Goal: Task Accomplishment & Management: Manage account settings

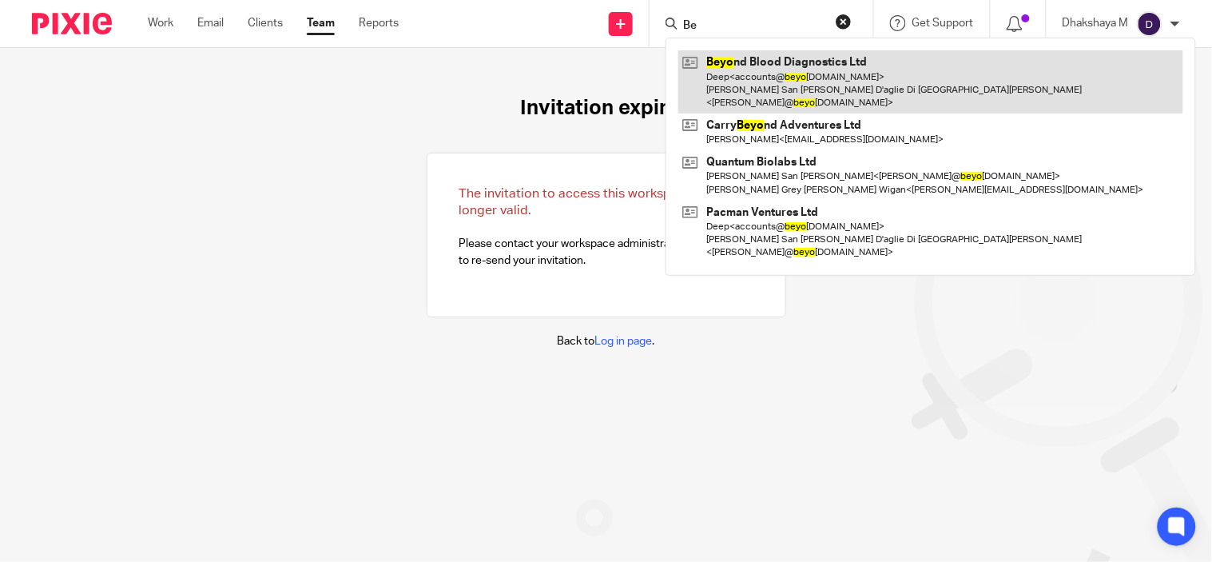
type input "B"
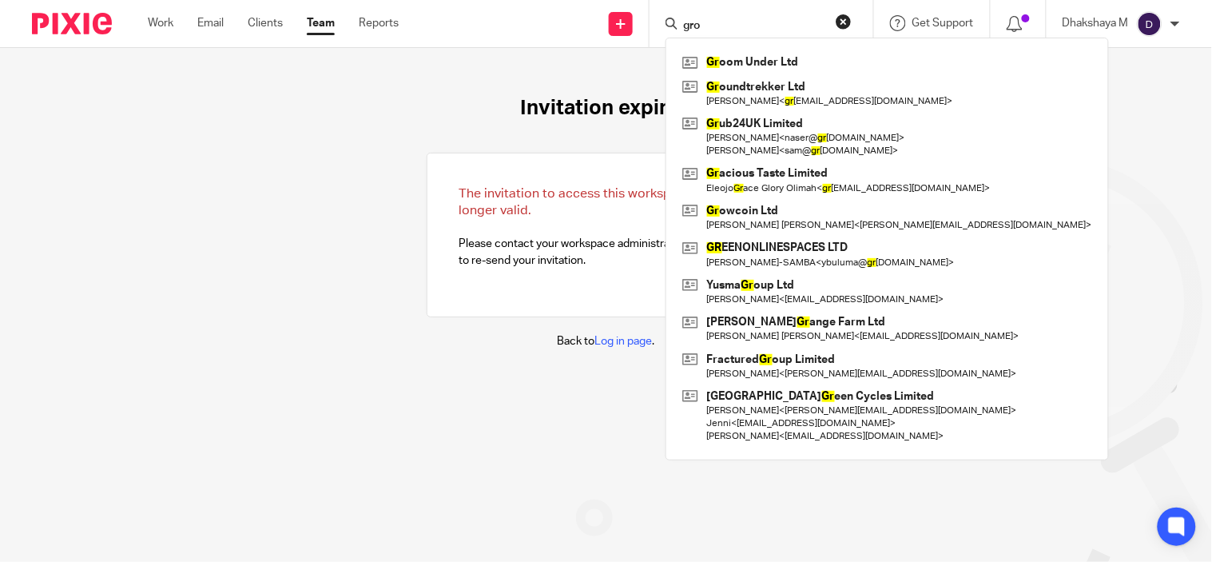
type input "grou"
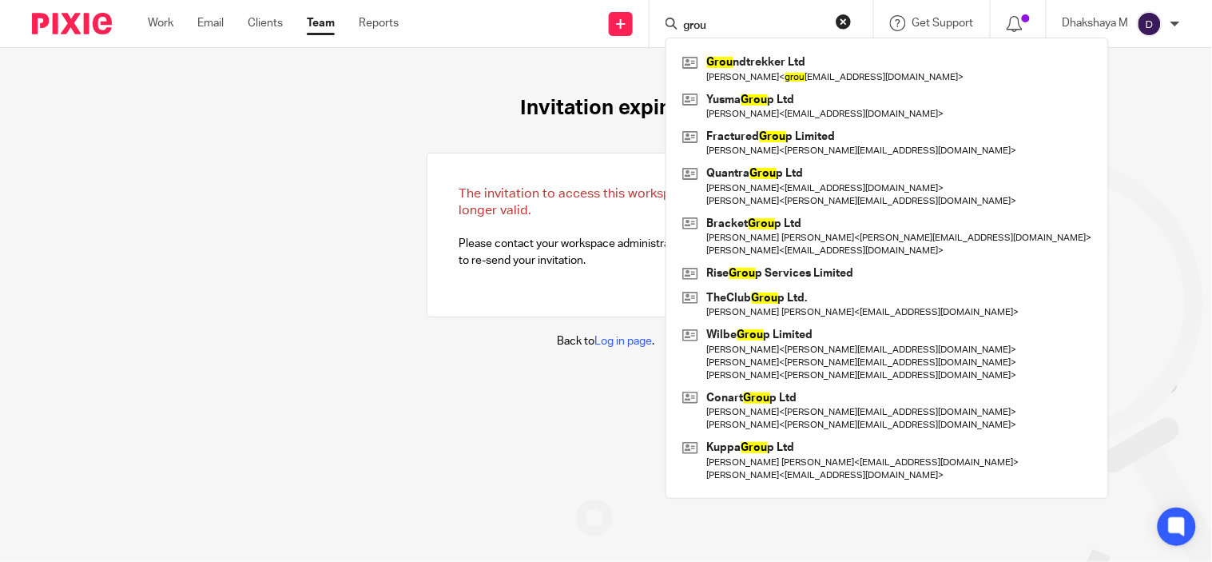
click at [735, 22] on input "grou" at bounding box center [753, 26] width 144 height 14
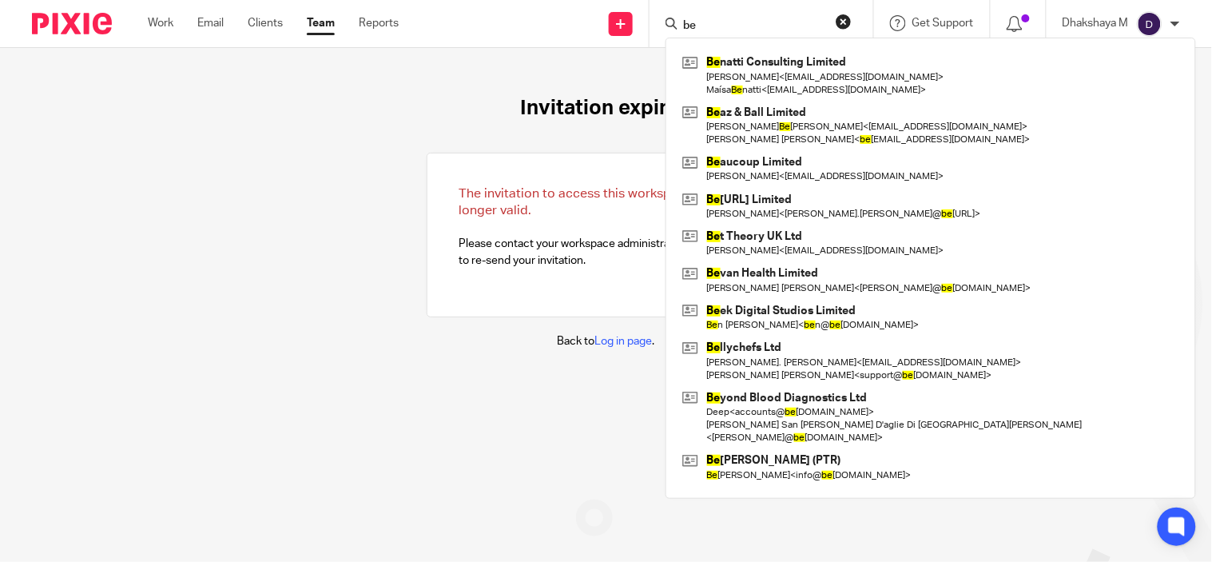
type input "b"
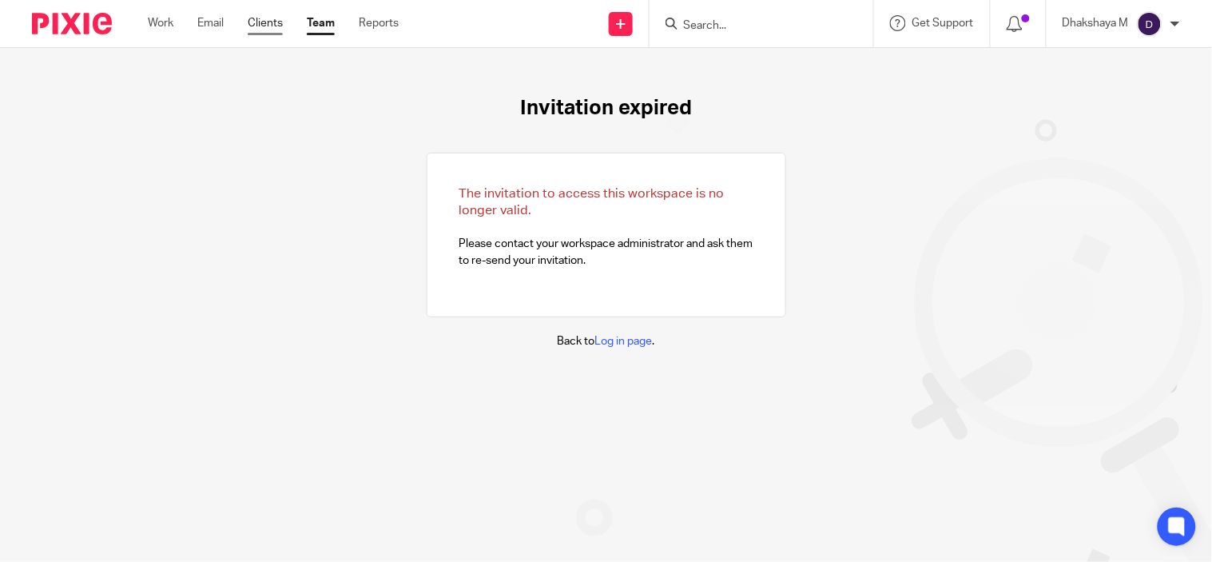
click at [264, 22] on link "Clients" at bounding box center [265, 23] width 35 height 16
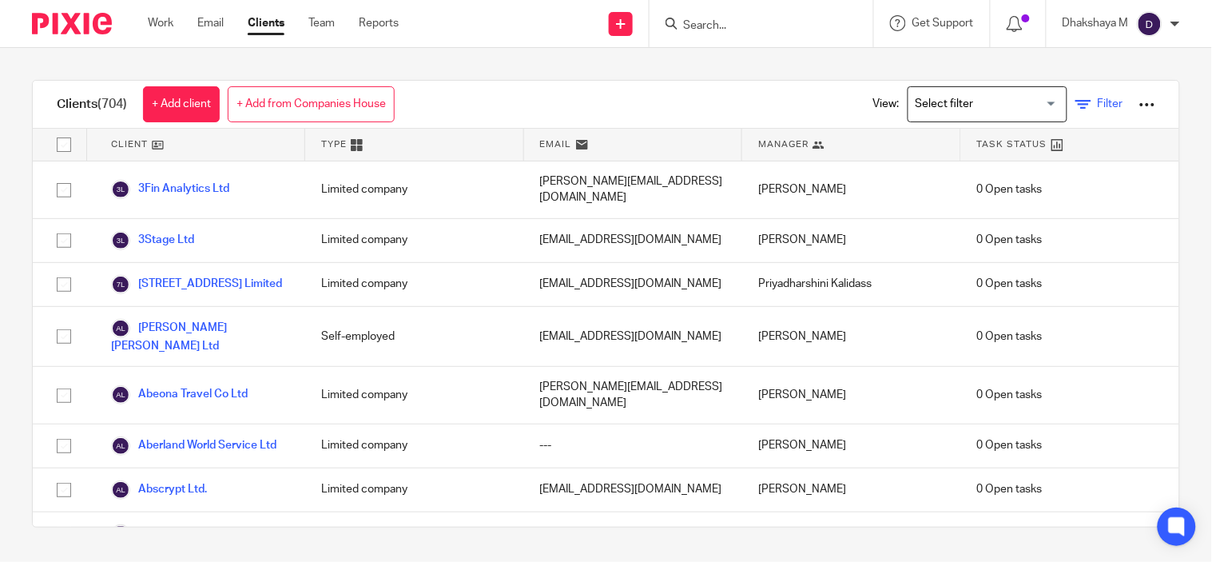
click at [1019, 101] on input "Search for option" at bounding box center [984, 104] width 148 height 28
click at [1023, 105] on input "Search for option" at bounding box center [984, 104] width 148 height 28
click at [1075, 101] on icon at bounding box center [1083, 105] width 16 height 16
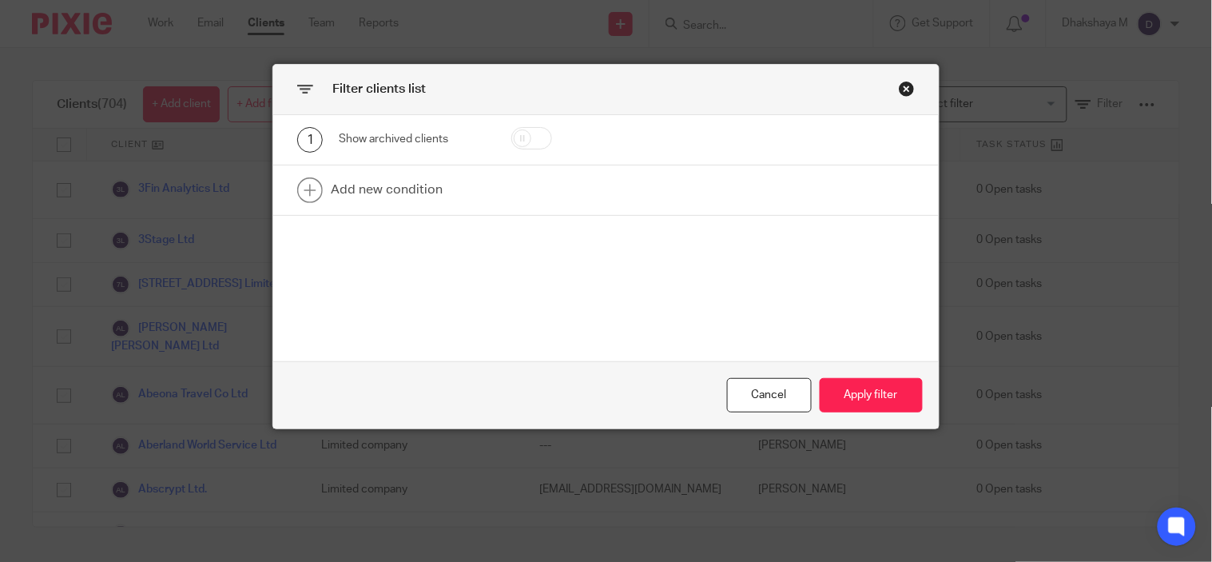
click at [899, 89] on div "Close this dialog window" at bounding box center [907, 89] width 16 height 16
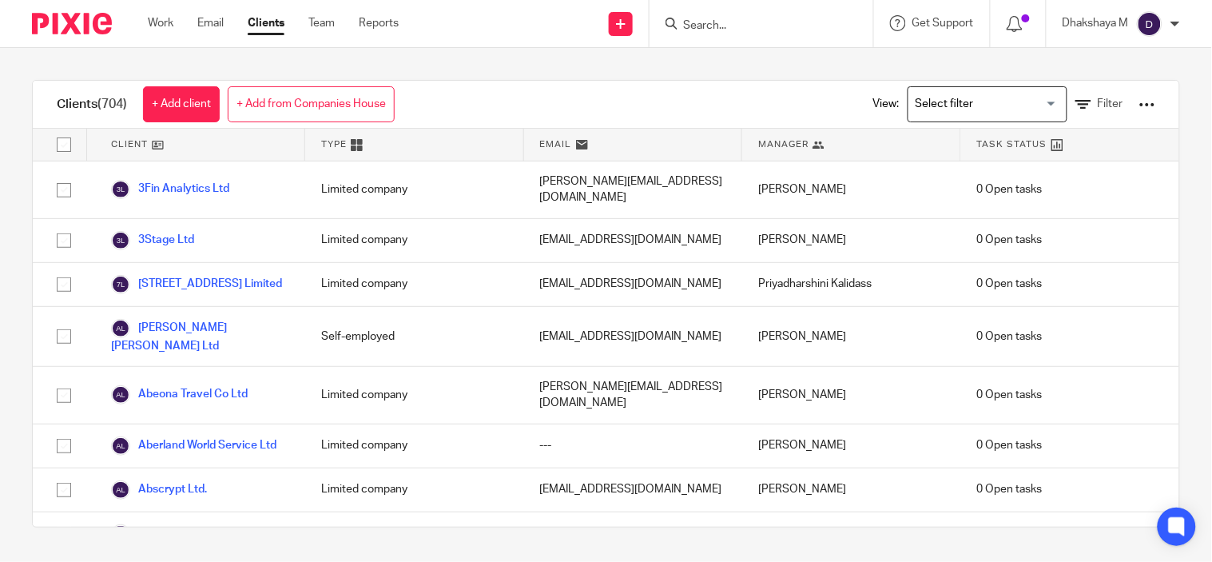
click at [1028, 101] on input "Search for option" at bounding box center [984, 104] width 148 height 28
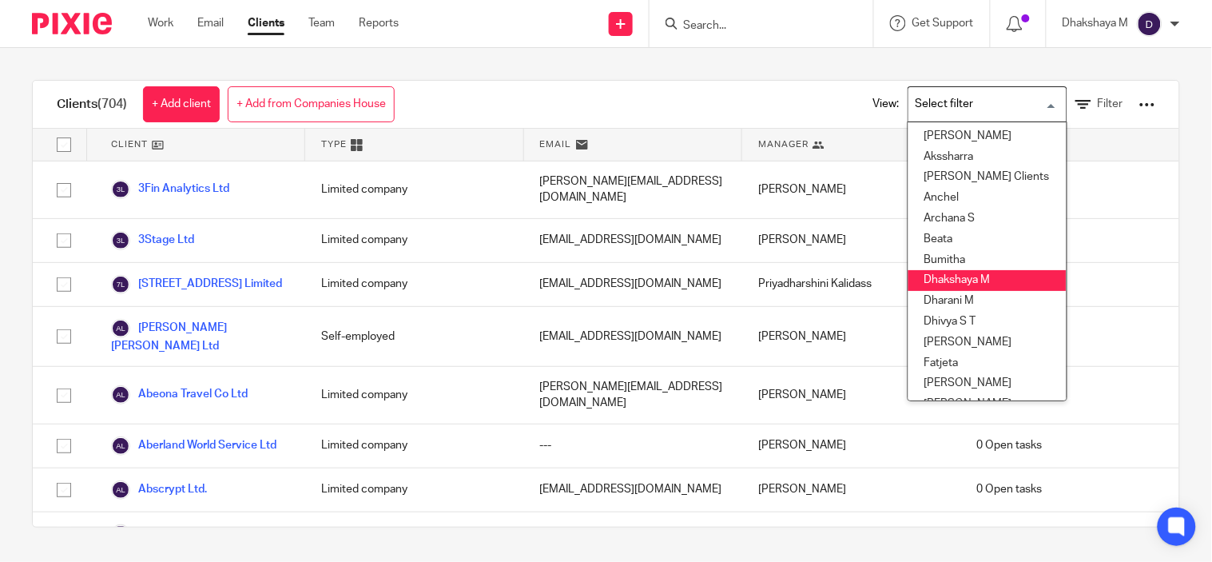
click at [969, 275] on li "Dhakshaya M" at bounding box center [987, 280] width 158 height 21
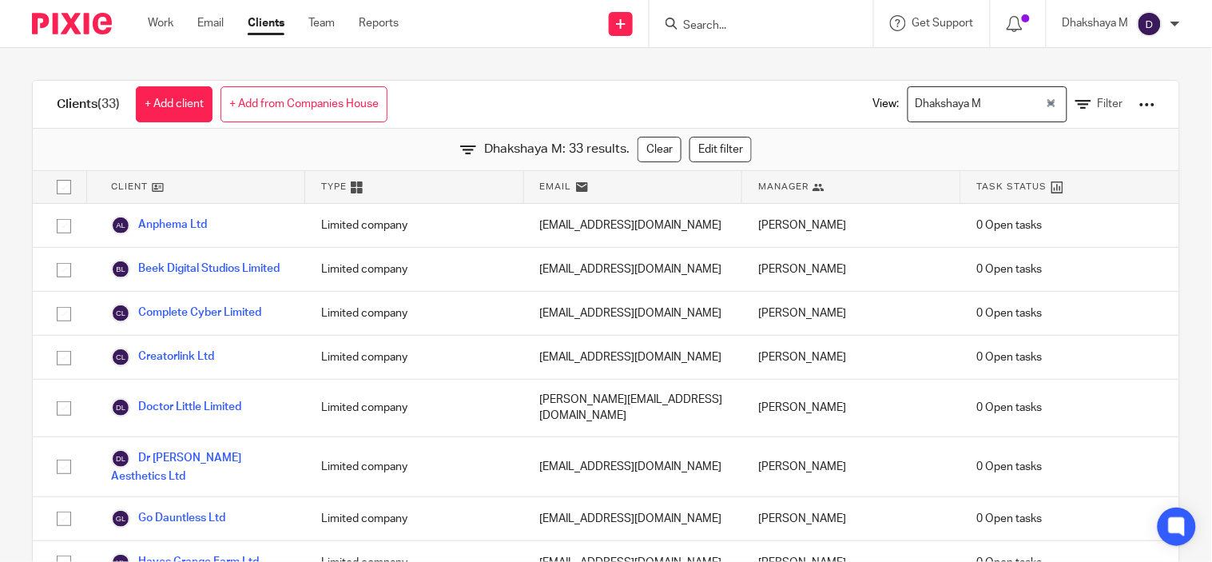
click at [62, 185] on input "checkbox" at bounding box center [64, 187] width 30 height 30
checkbox input "true"
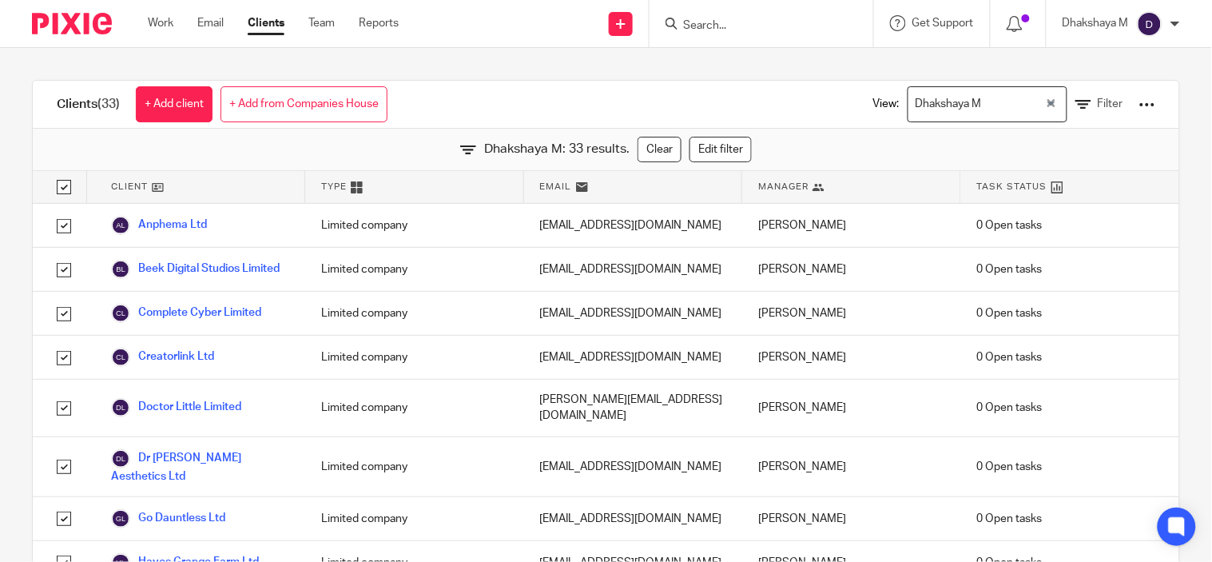
checkbox input "true"
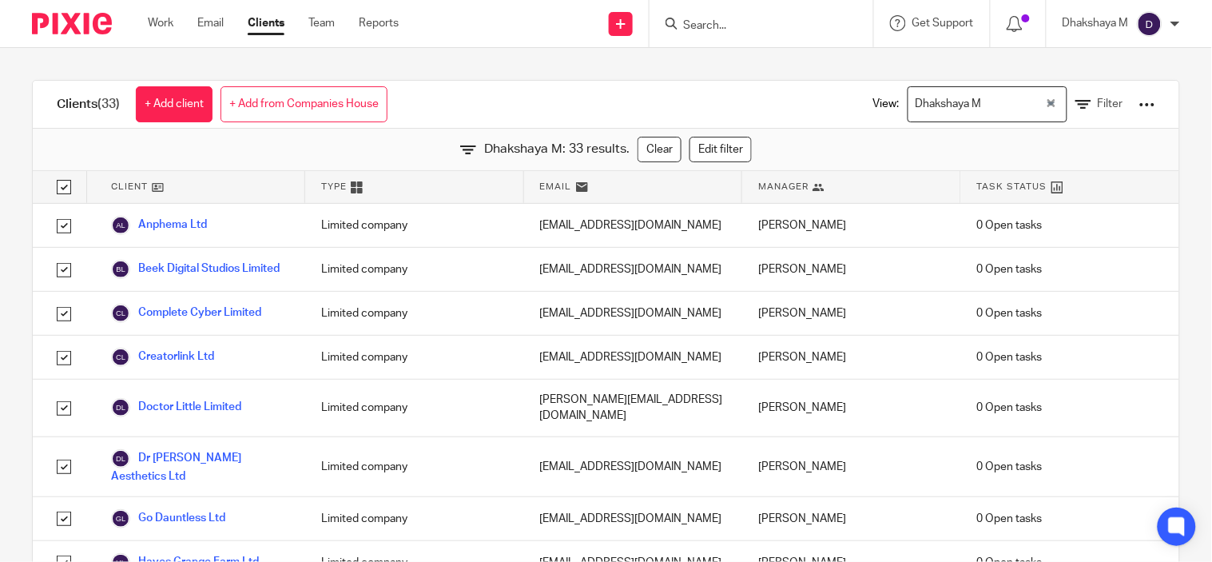
checkbox input "true"
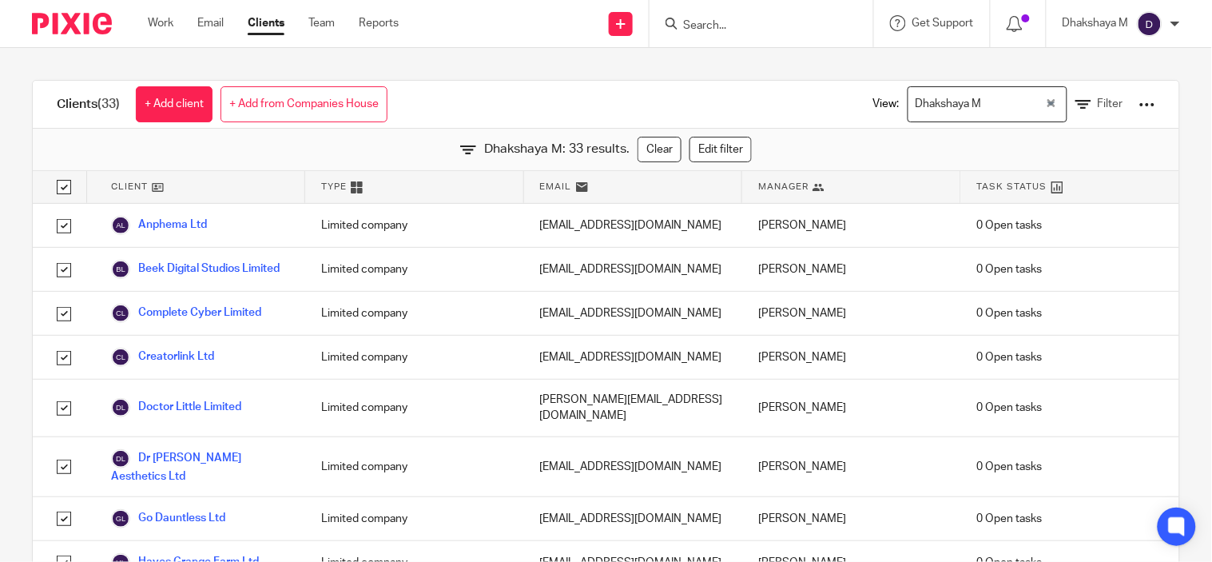
checkbox input "true"
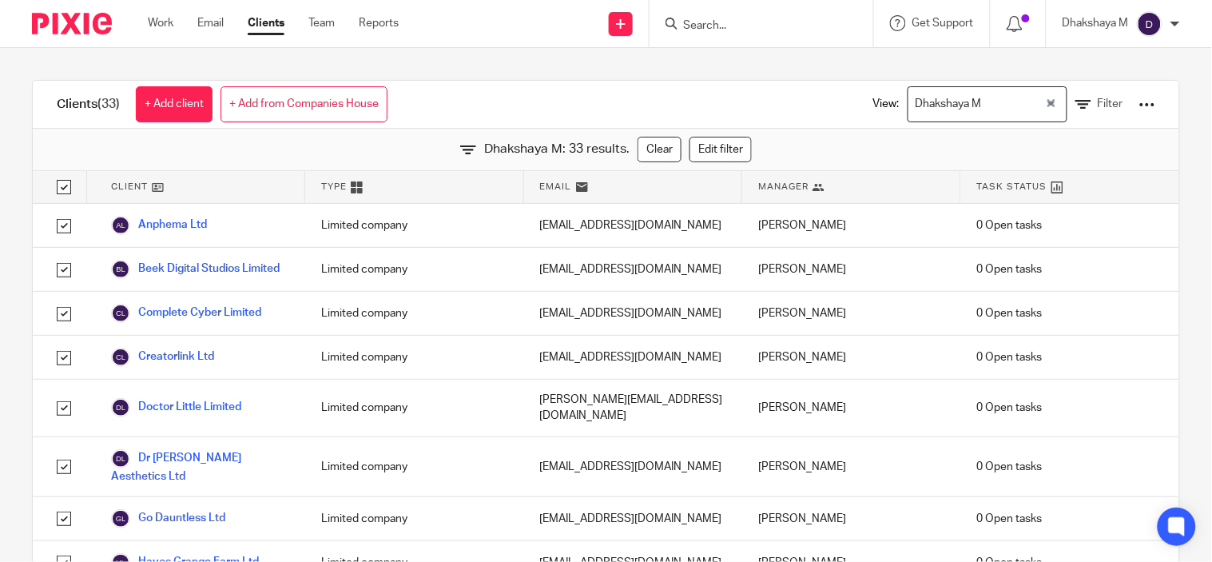
checkbox input "true"
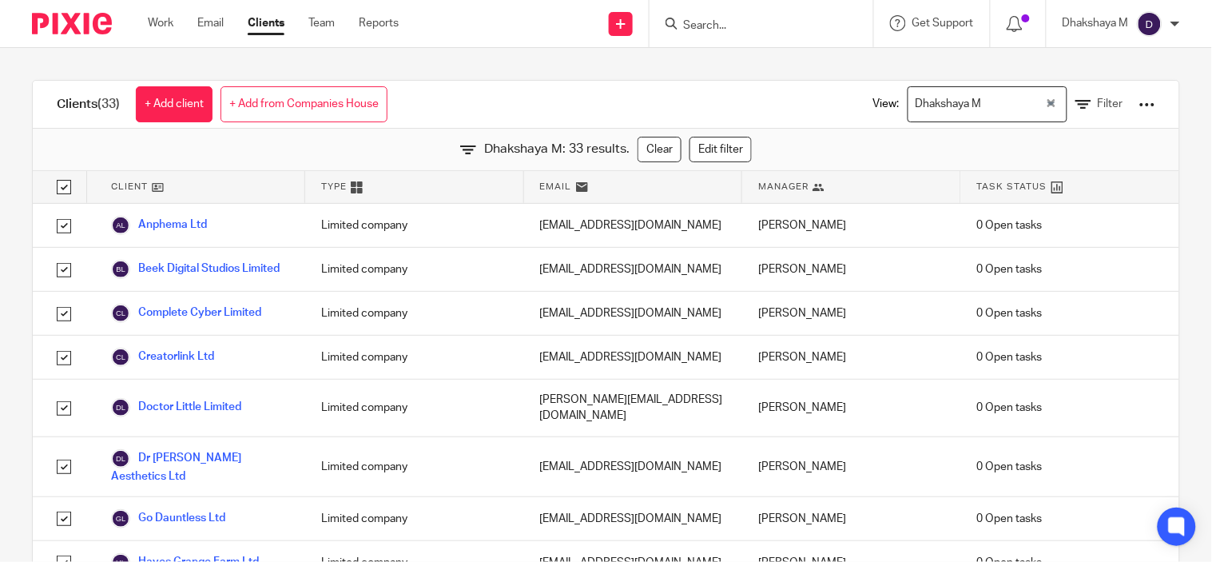
checkbox input "true"
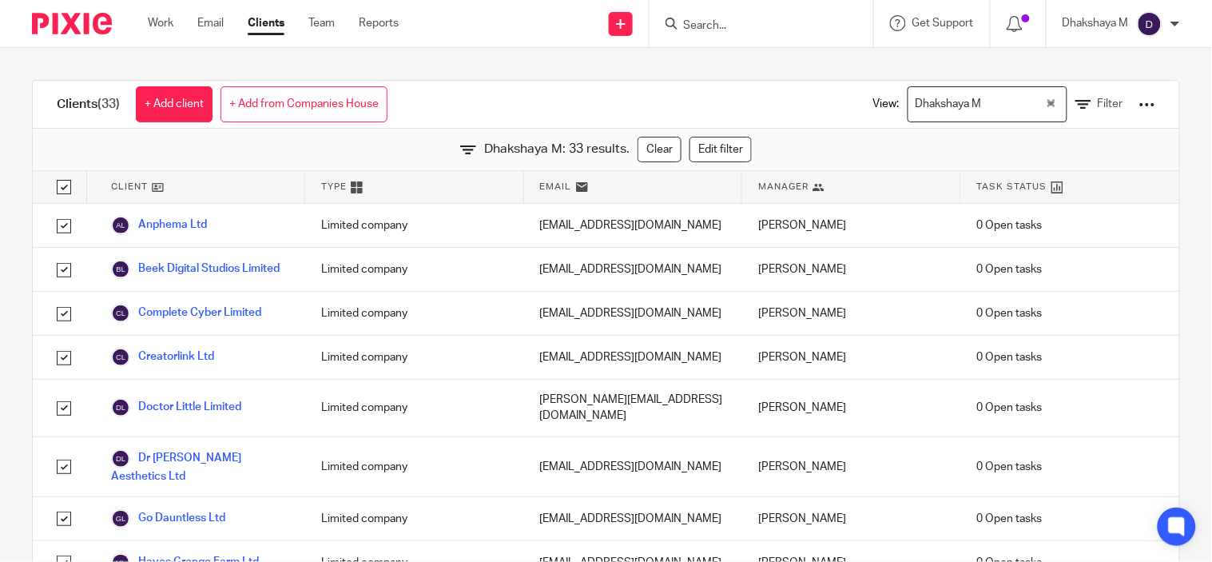
checkbox input "true"
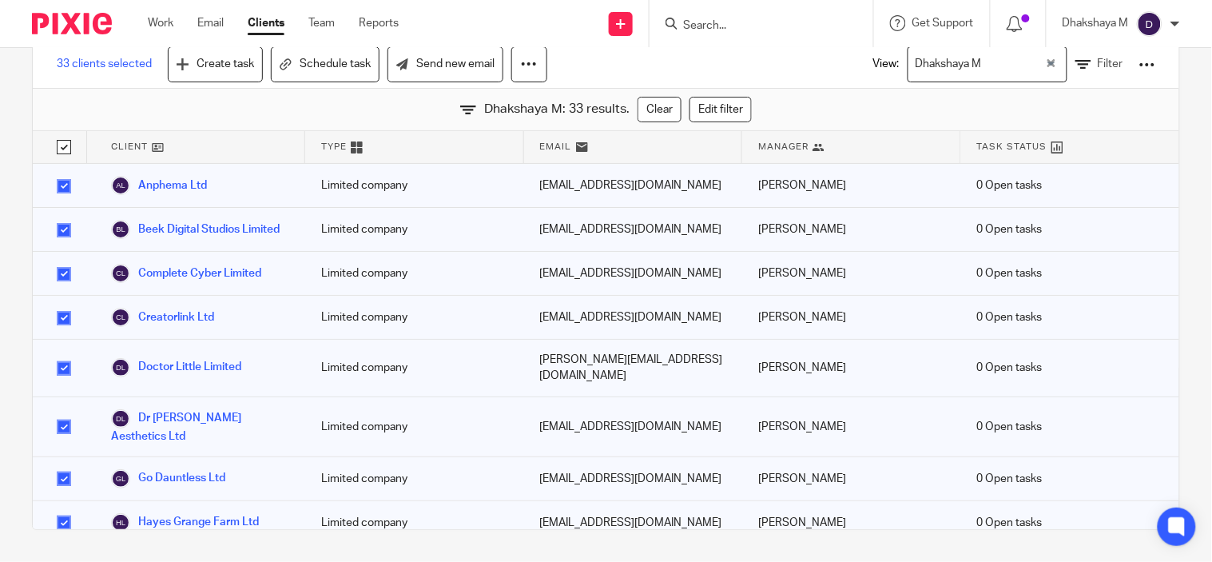
click at [60, 153] on input "checkbox" at bounding box center [64, 147] width 30 height 30
checkbox input "false"
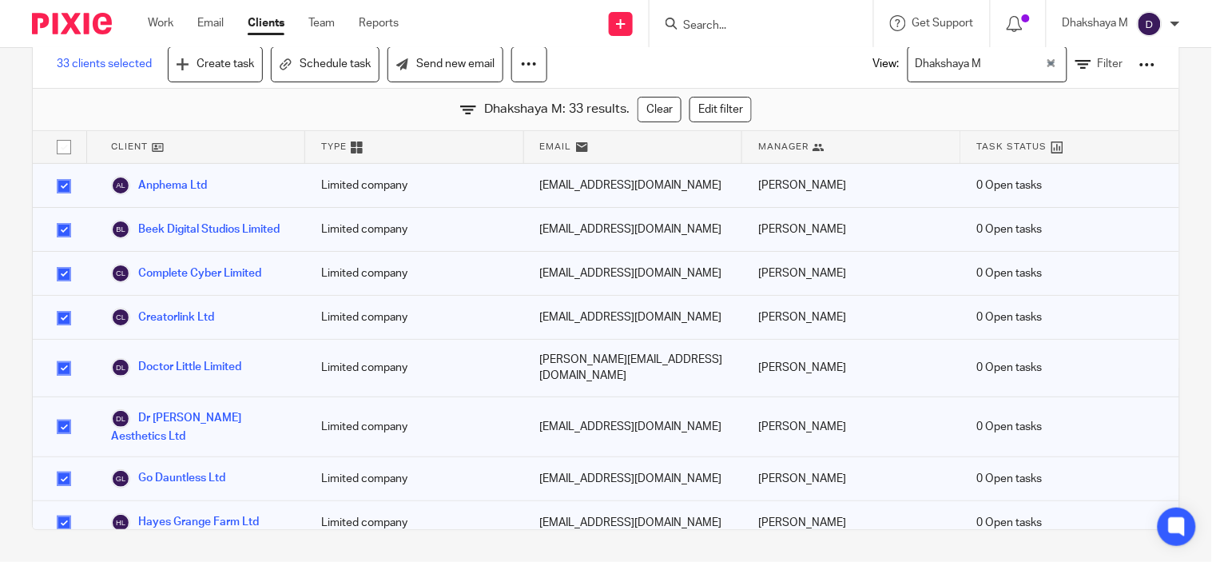
checkbox input "false"
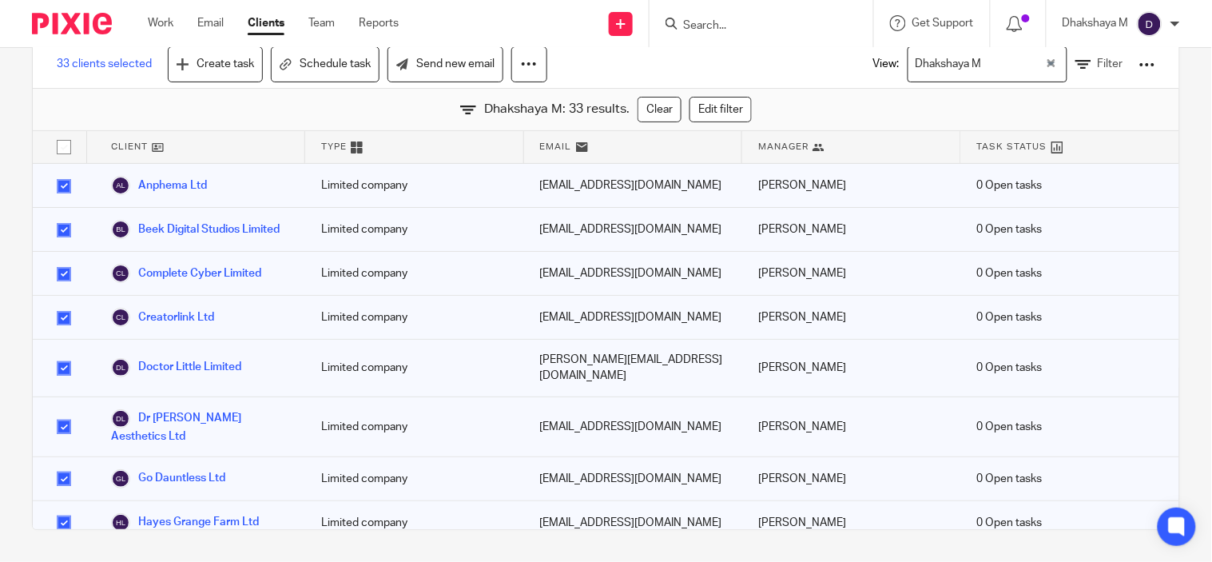
checkbox input "false"
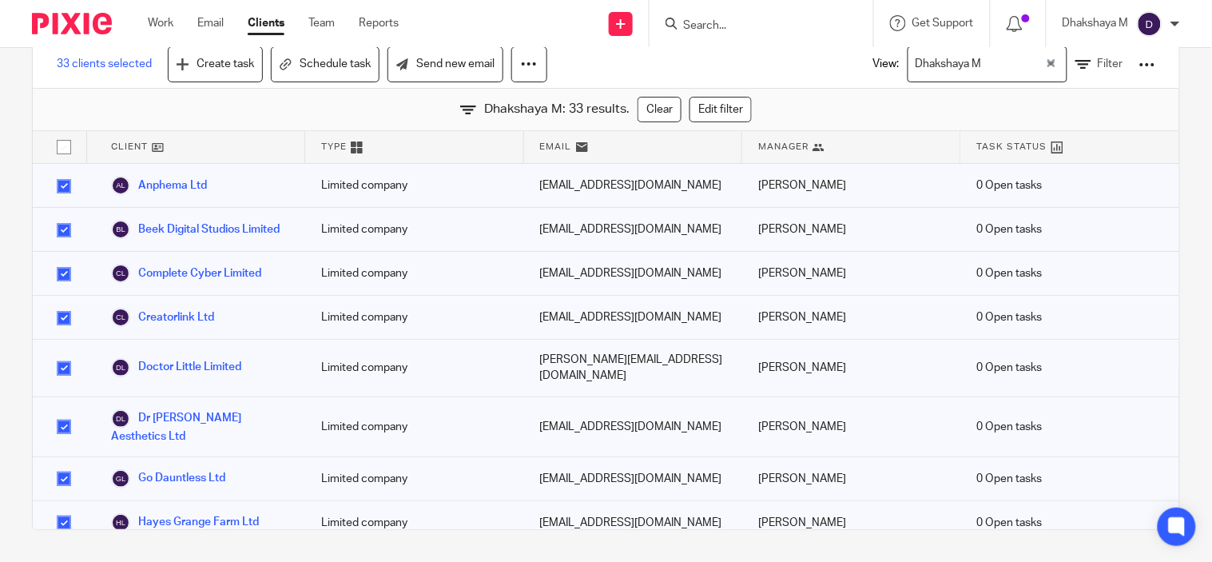
checkbox input "false"
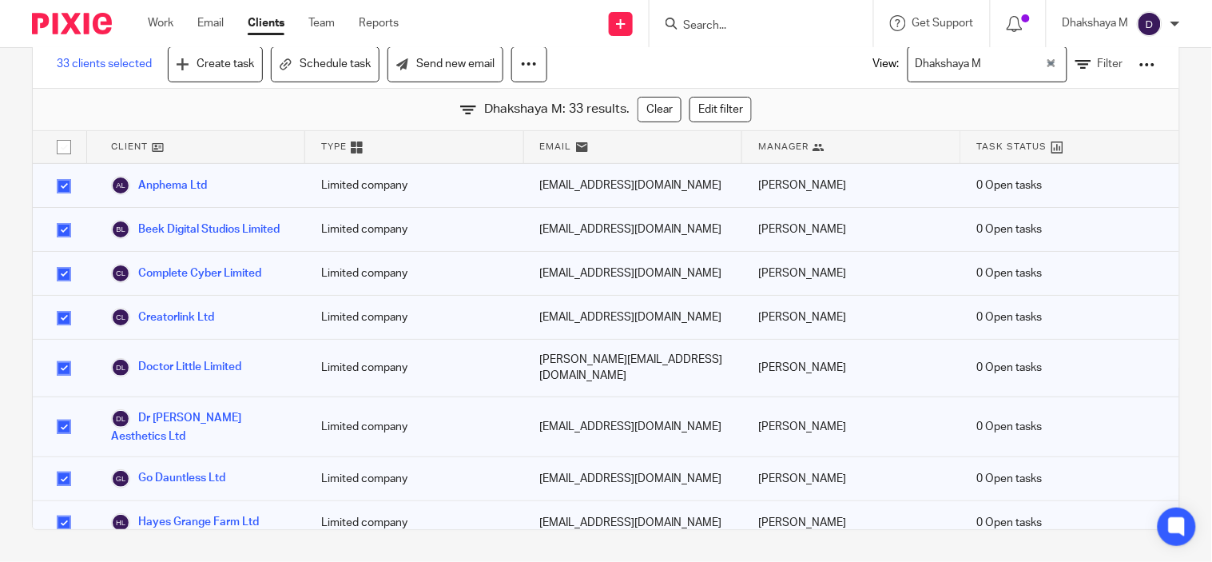
checkbox input "false"
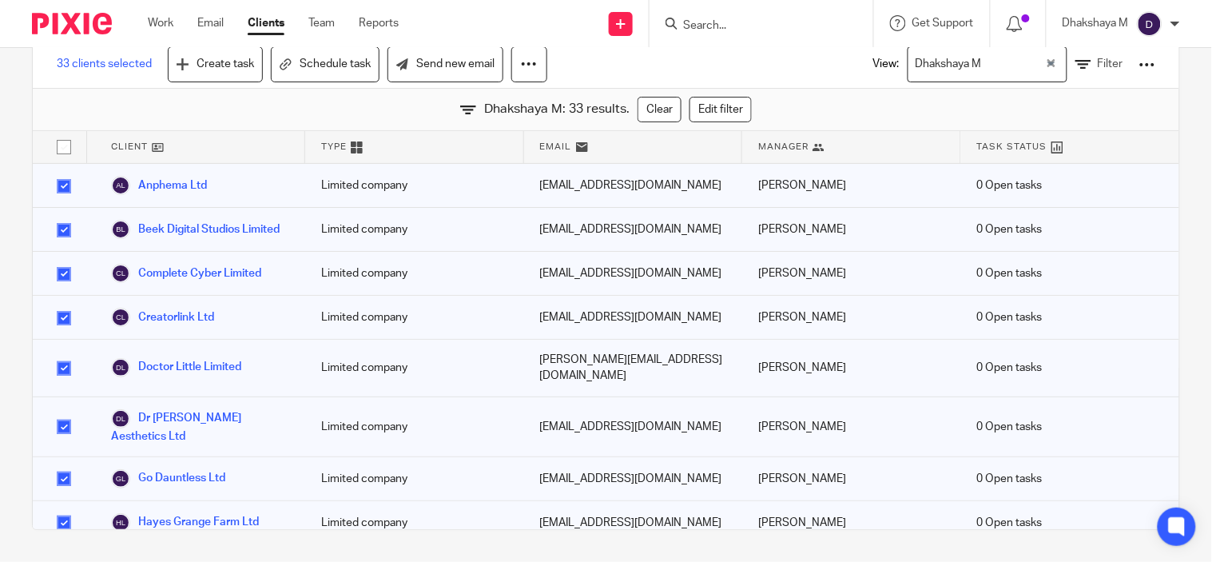
checkbox input "false"
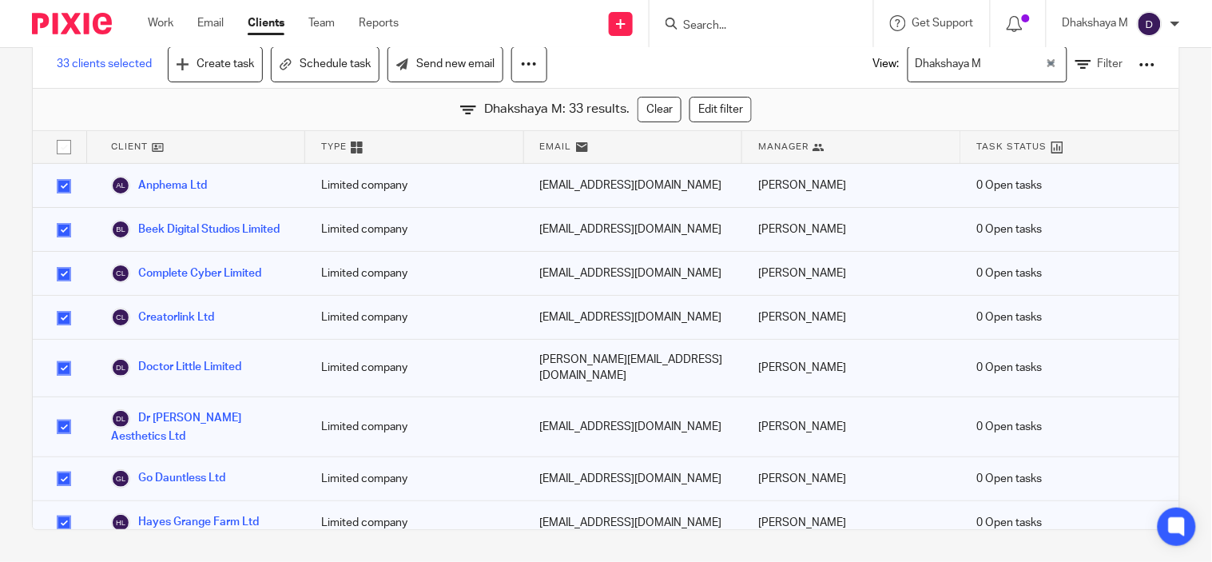
checkbox input "false"
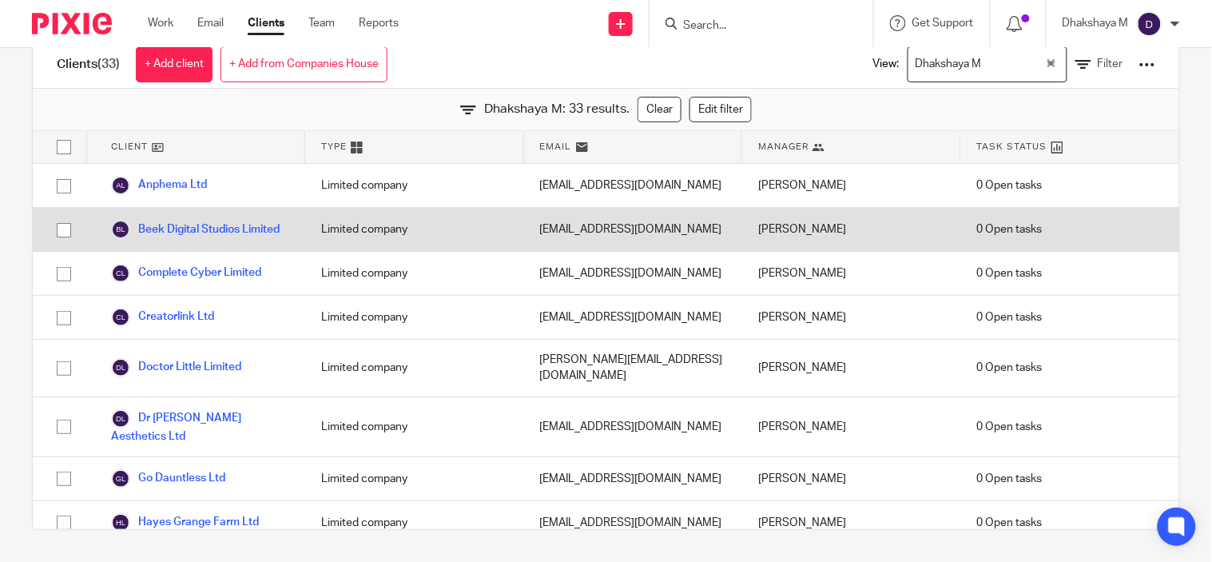
scroll to position [10, 0]
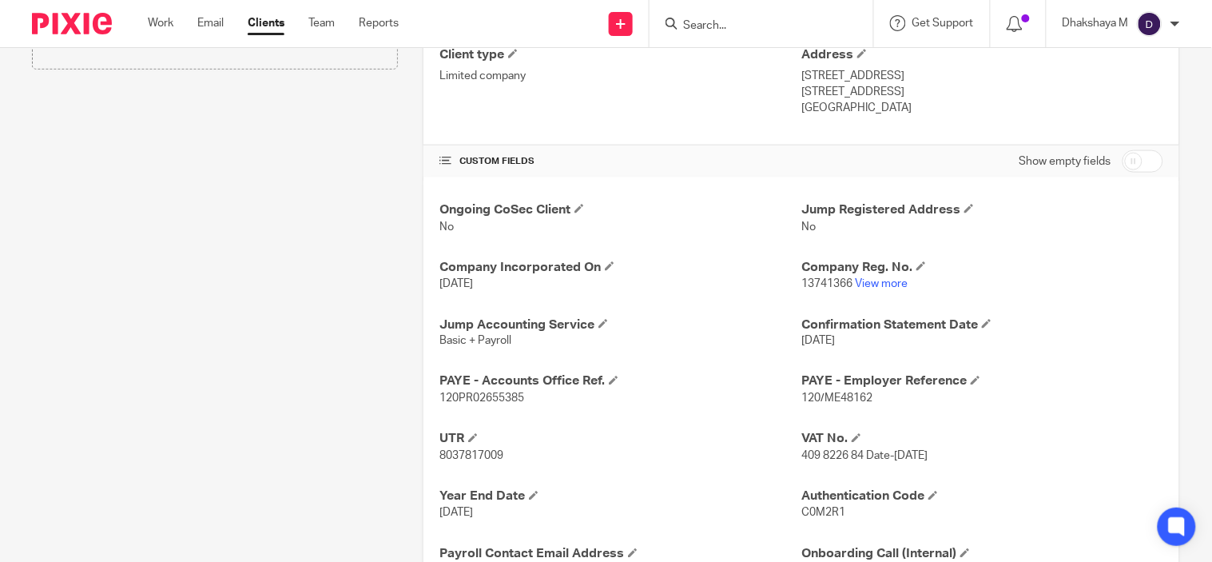
scroll to position [437, 0]
click at [889, 278] on link "View more" at bounding box center [881, 282] width 53 height 11
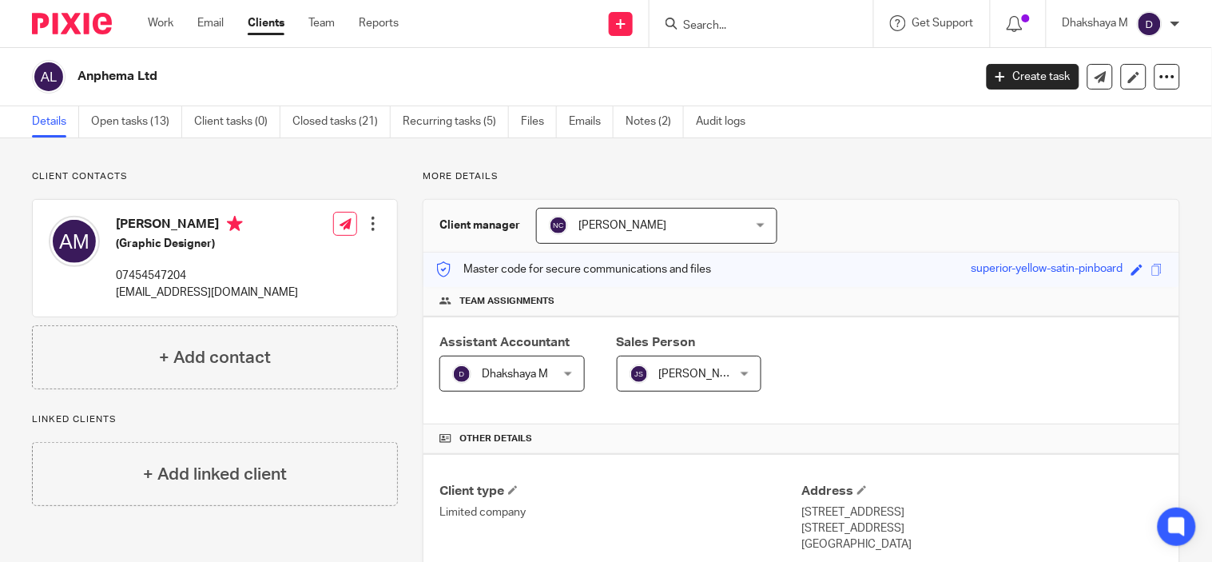
click at [269, 21] on link "Clients" at bounding box center [266, 23] width 37 height 16
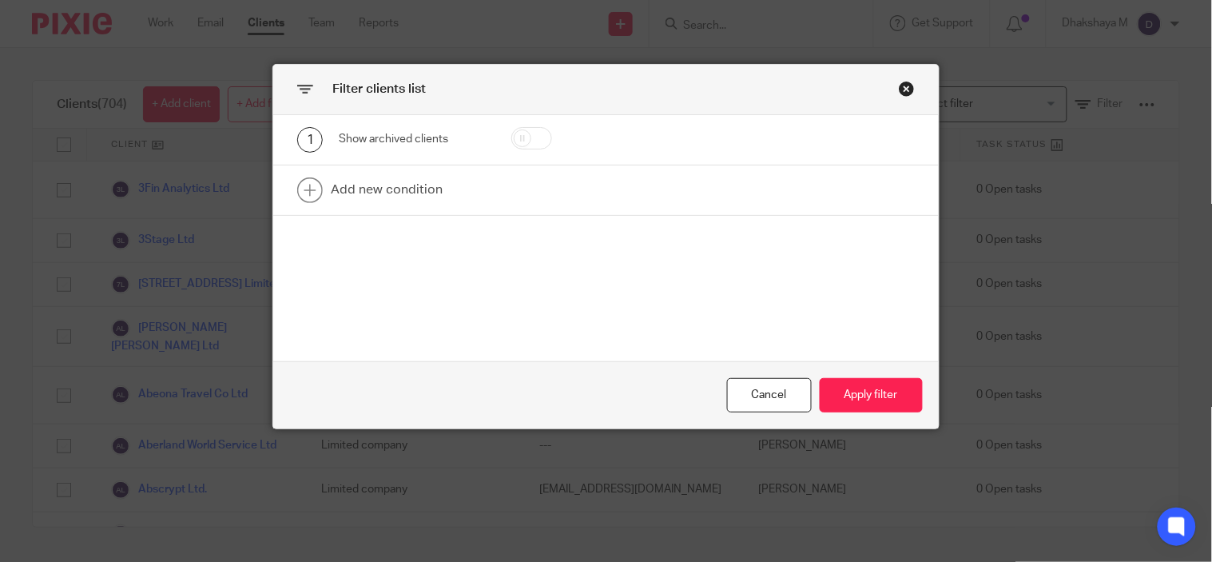
click at [519, 136] on input "checkbox" at bounding box center [531, 138] width 41 height 22
checkbox input "true"
click at [861, 404] on button "Apply filter" at bounding box center [871, 395] width 103 height 34
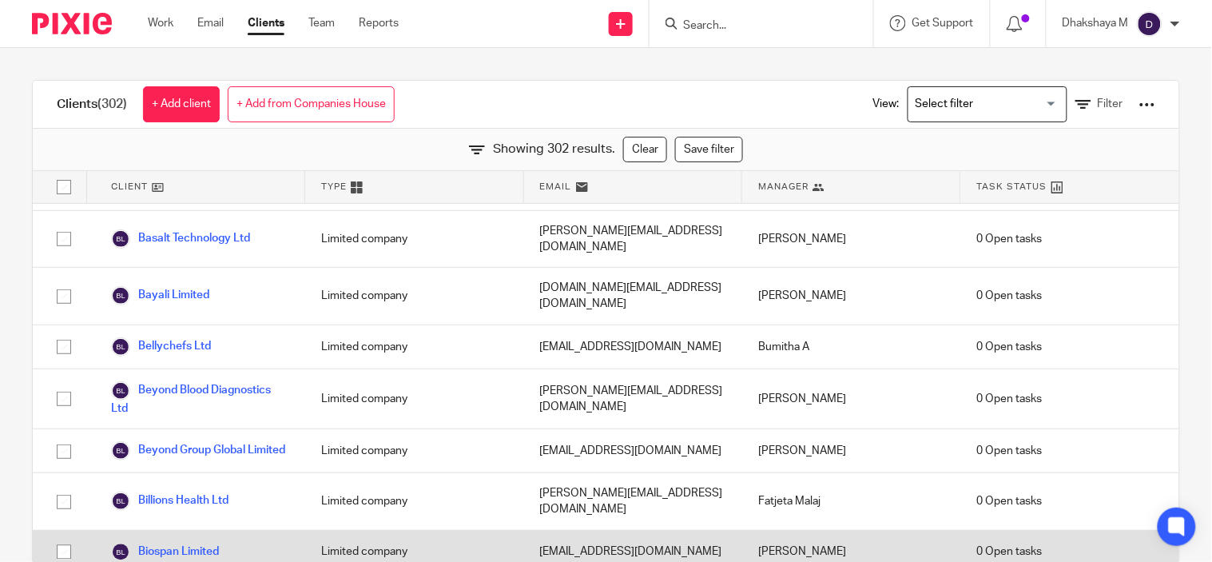
scroll to position [900, 0]
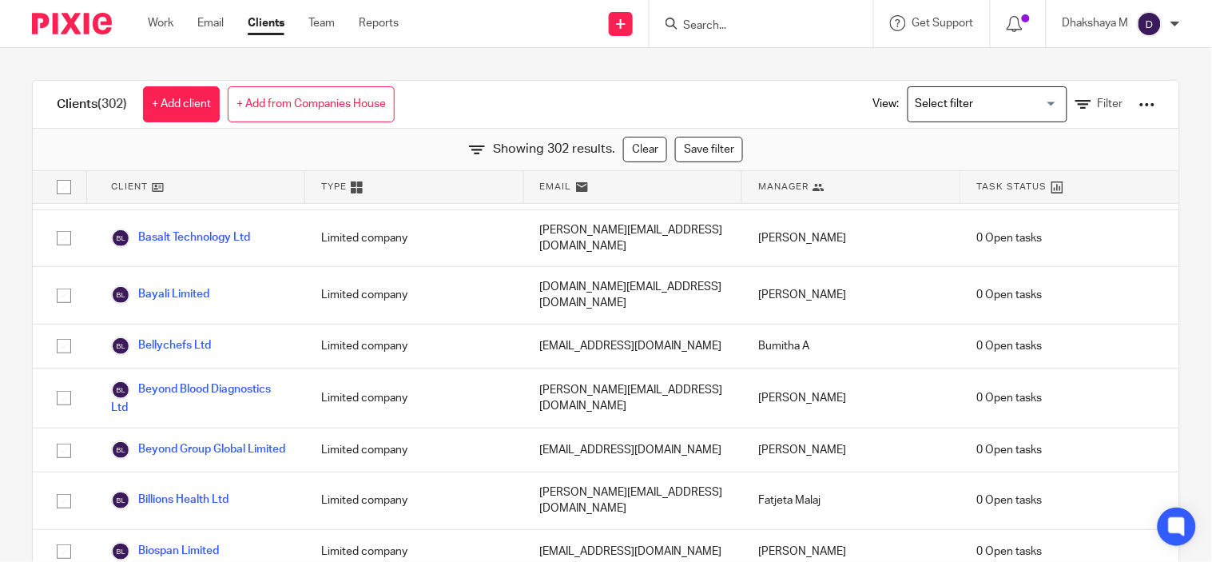
click at [682, 27] on input "Search" at bounding box center [753, 26] width 144 height 14
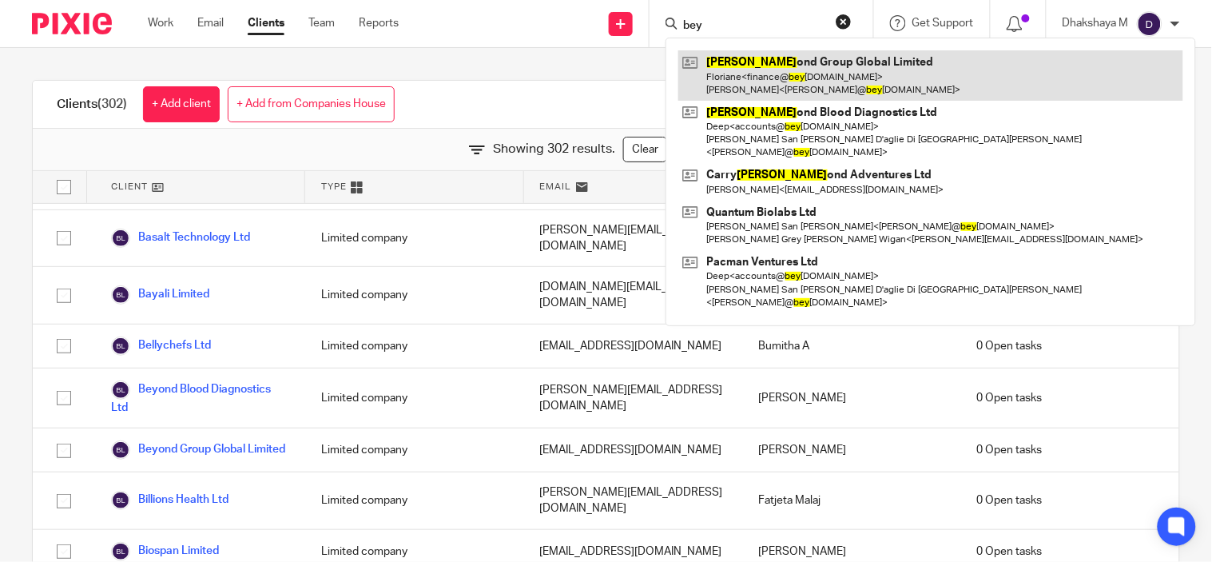
type input "bey"
click at [740, 70] on link at bounding box center [930, 75] width 505 height 50
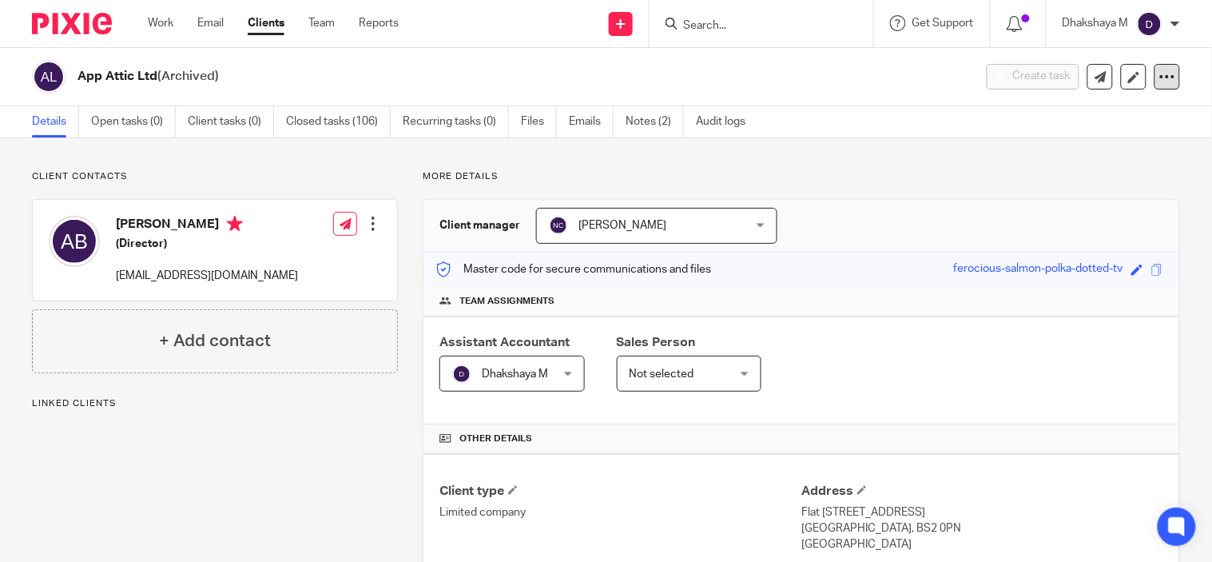
click at [1154, 66] on div at bounding box center [1167, 77] width 26 height 26
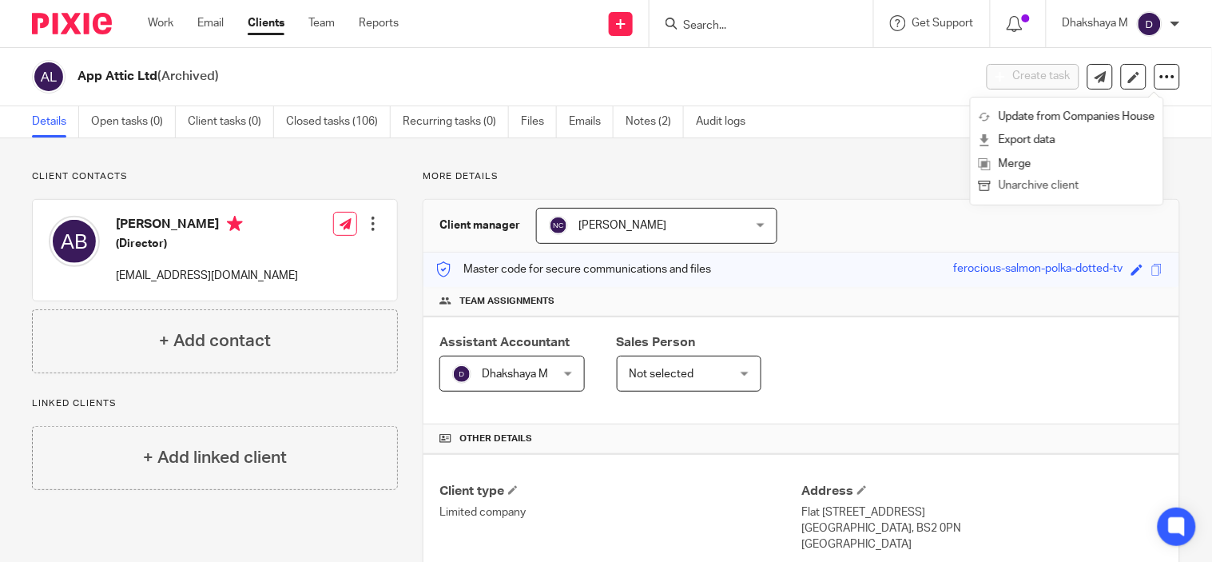
click at [1070, 177] on button "Unarchive client" at bounding box center [1067, 186] width 177 height 21
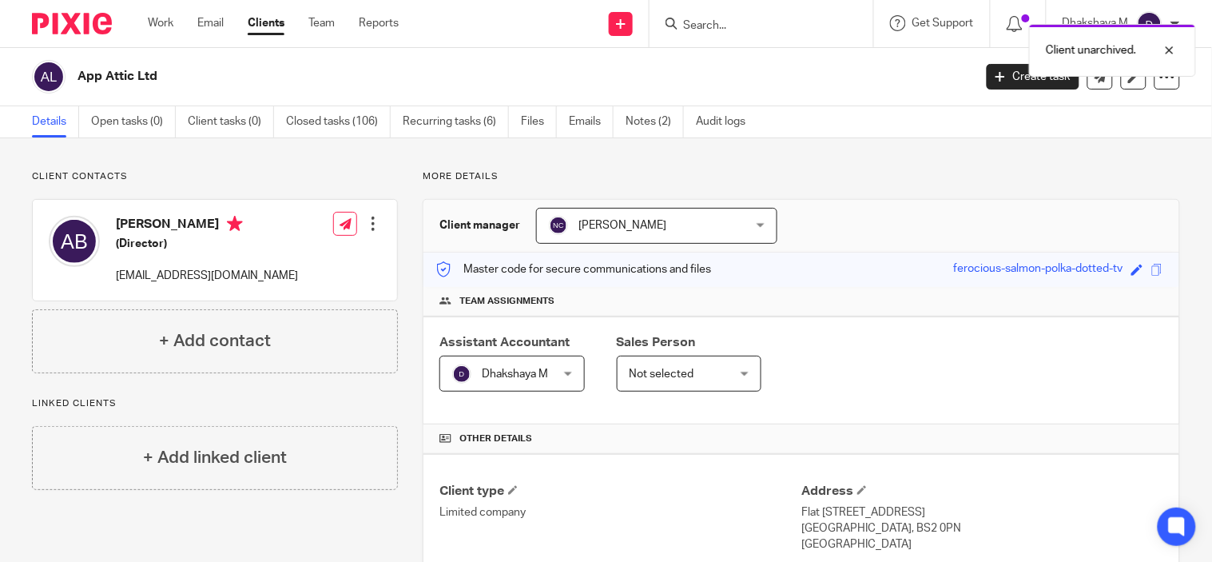
drag, startPoint x: 721, startPoint y: 26, endPoint x: 732, endPoint y: 27, distance: 10.4
click at [732, 27] on div "Client unarchived." at bounding box center [901, 46] width 590 height 61
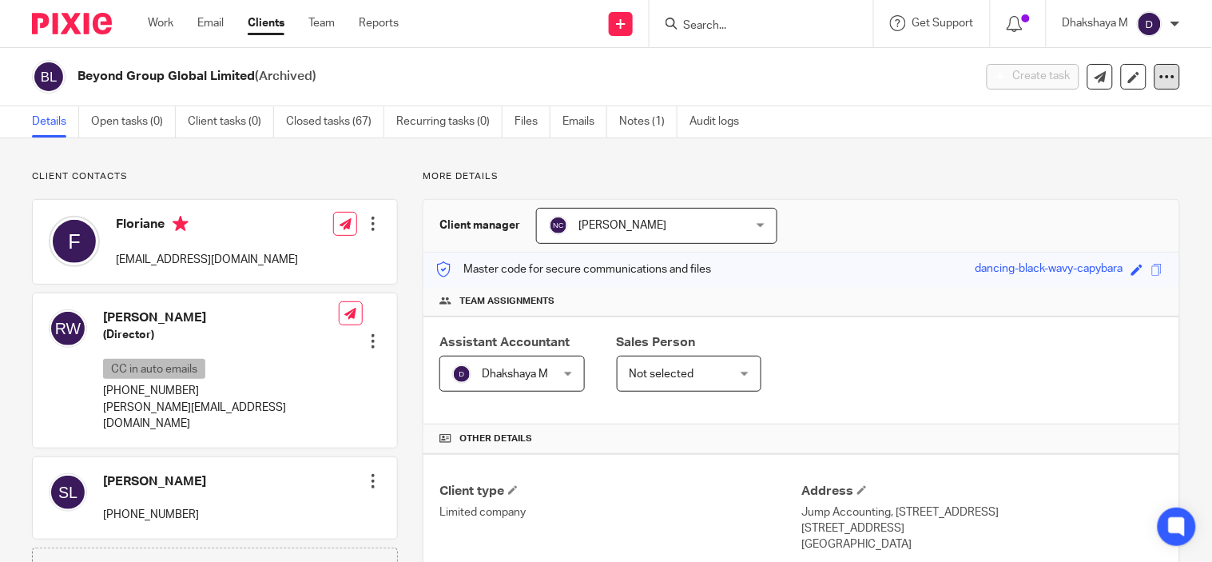
click at [1159, 70] on icon at bounding box center [1167, 77] width 16 height 16
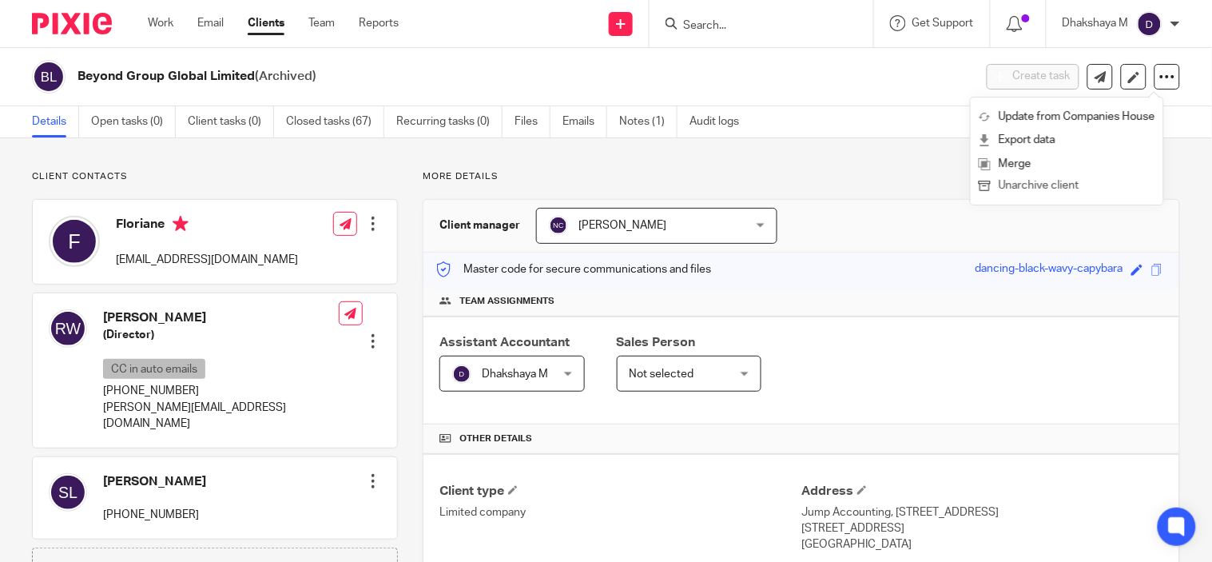
click at [1084, 181] on button "Unarchive client" at bounding box center [1067, 186] width 177 height 21
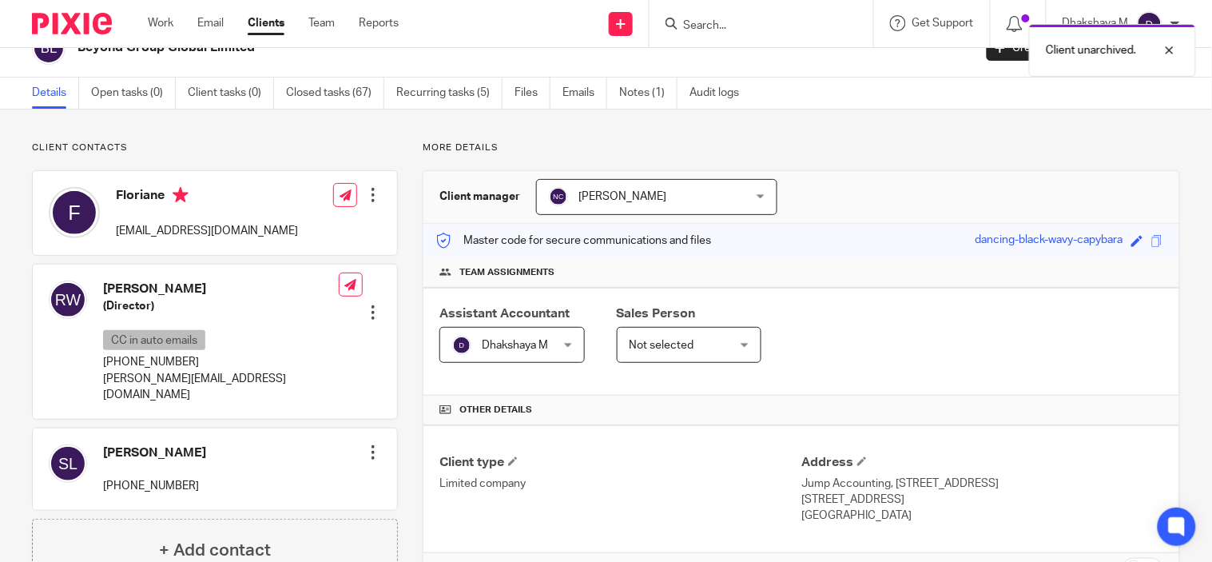
scroll to position [102, 0]
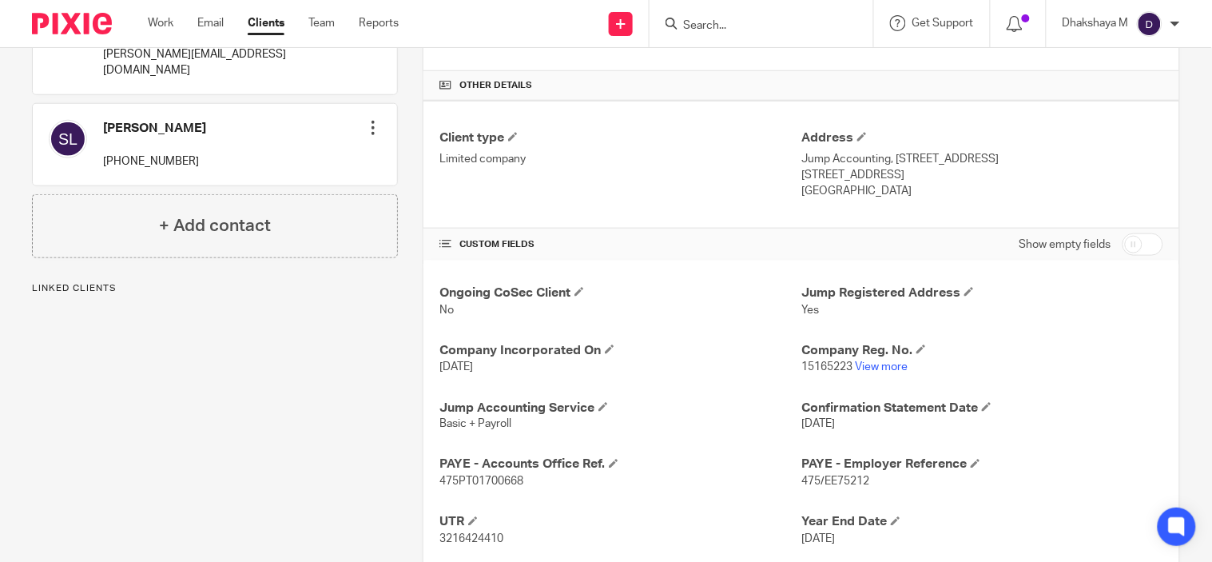
scroll to position [355, 0]
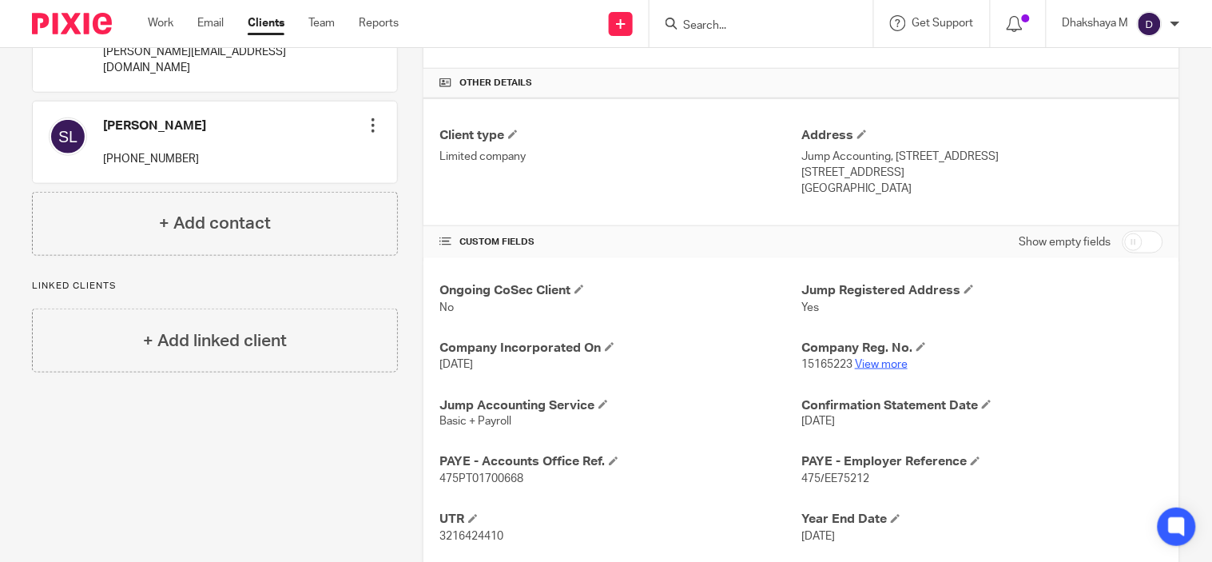
click at [880, 361] on link "View more" at bounding box center [881, 364] width 53 height 11
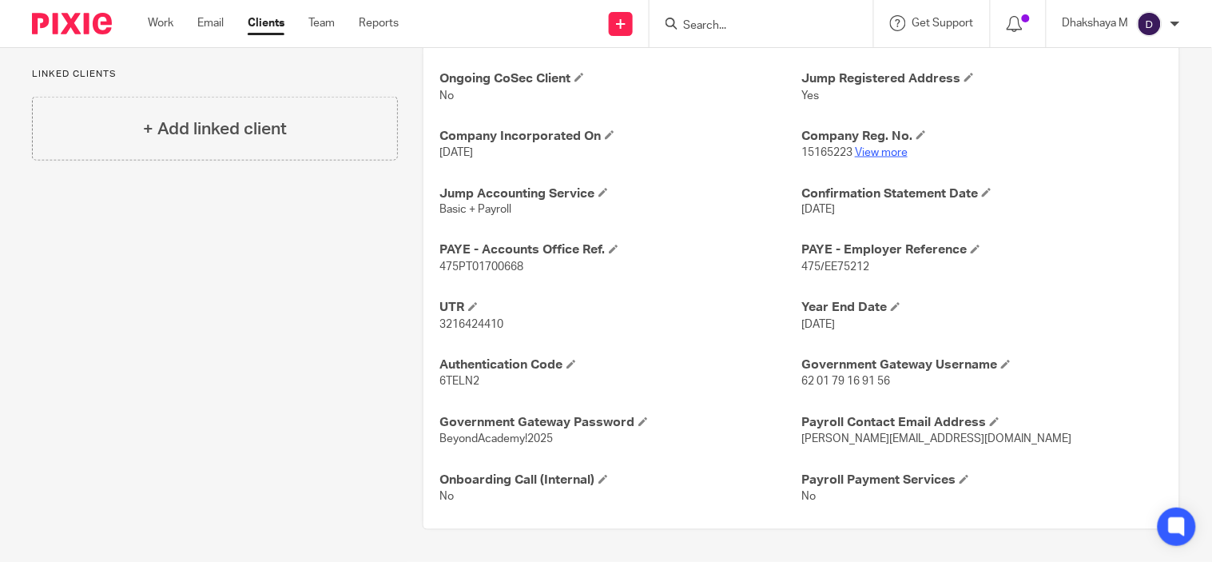
click at [869, 150] on link "View more" at bounding box center [881, 152] width 53 height 11
